Goal: Find specific page/section: Find specific page/section

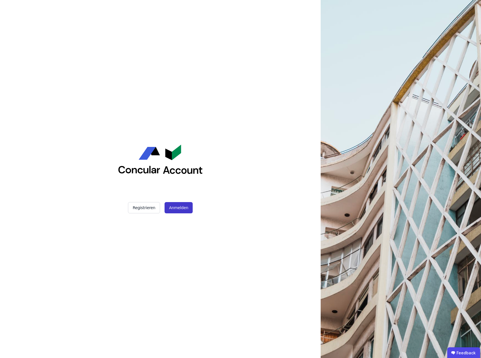
click at [174, 205] on button "Anmelden" at bounding box center [179, 207] width 28 height 11
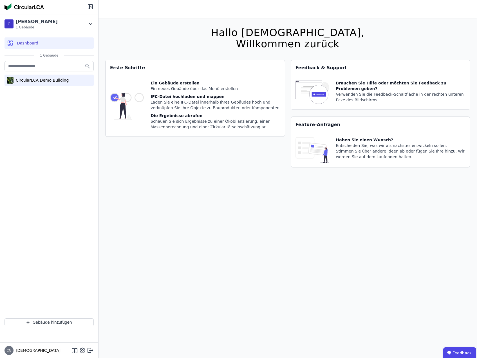
click at [26, 81] on div "CircularLCA Demo Building" at bounding box center [41, 80] width 55 height 6
